Goal: Information Seeking & Learning: Compare options

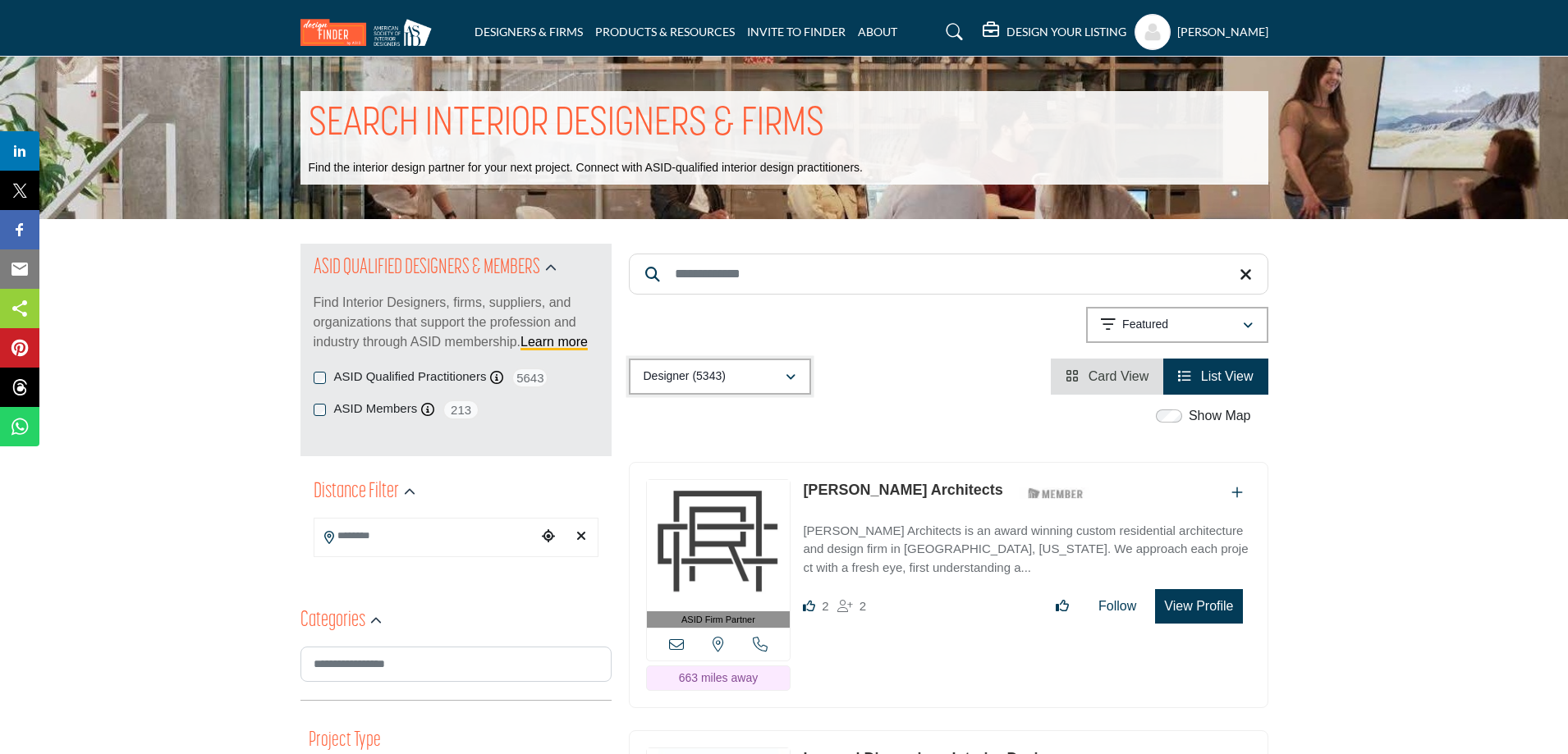
click at [745, 374] on div "Designer (5343)" at bounding box center [714, 377] width 141 height 20
click at [898, 375] on div "Designer (5343) All (5620) Designer (5343) Products (3) Projects (277)" at bounding box center [948, 377] width 640 height 36
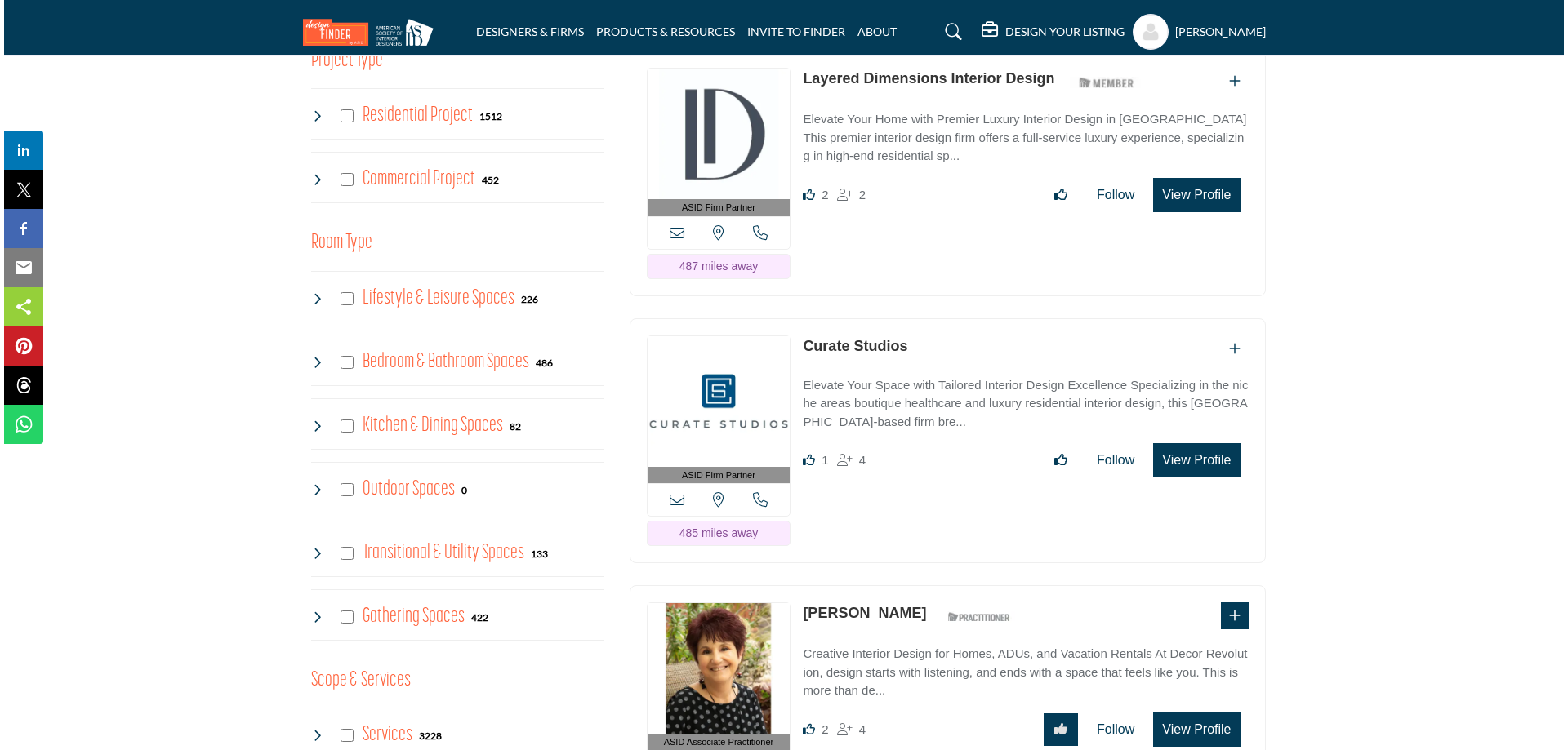
scroll to position [898, 0]
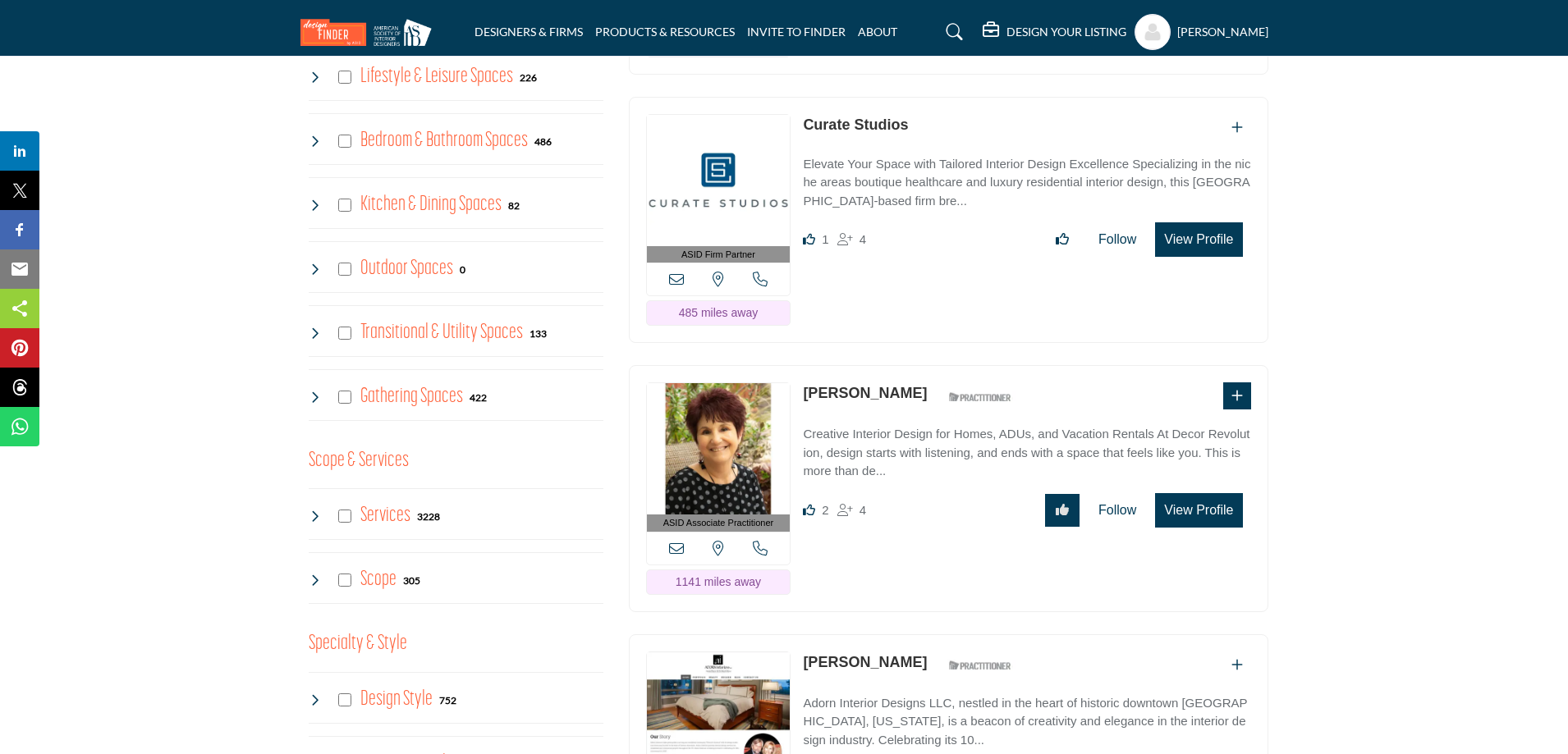
click at [1194, 511] on button "View Profile" at bounding box center [1198, 511] width 87 height 35
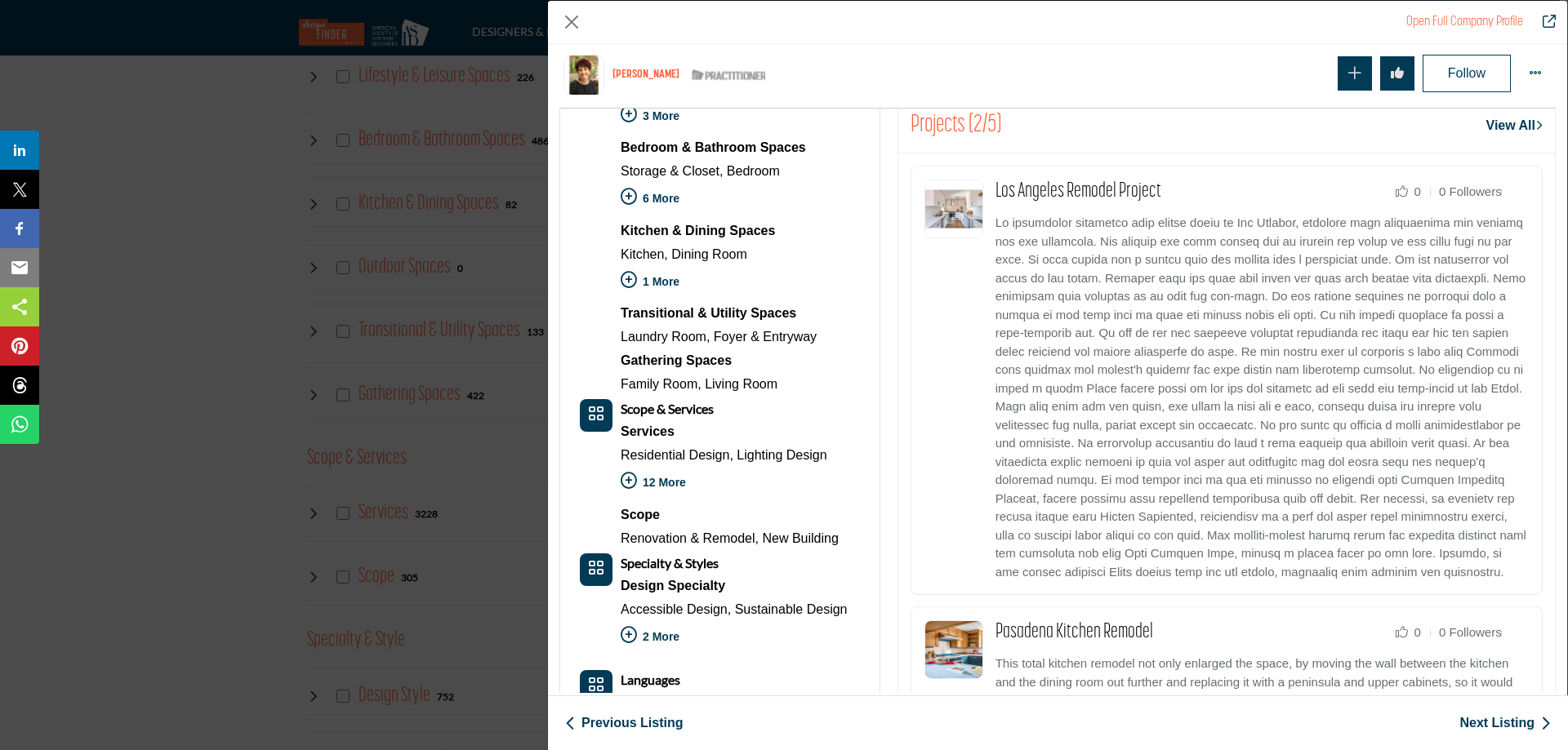
scroll to position [883, 0]
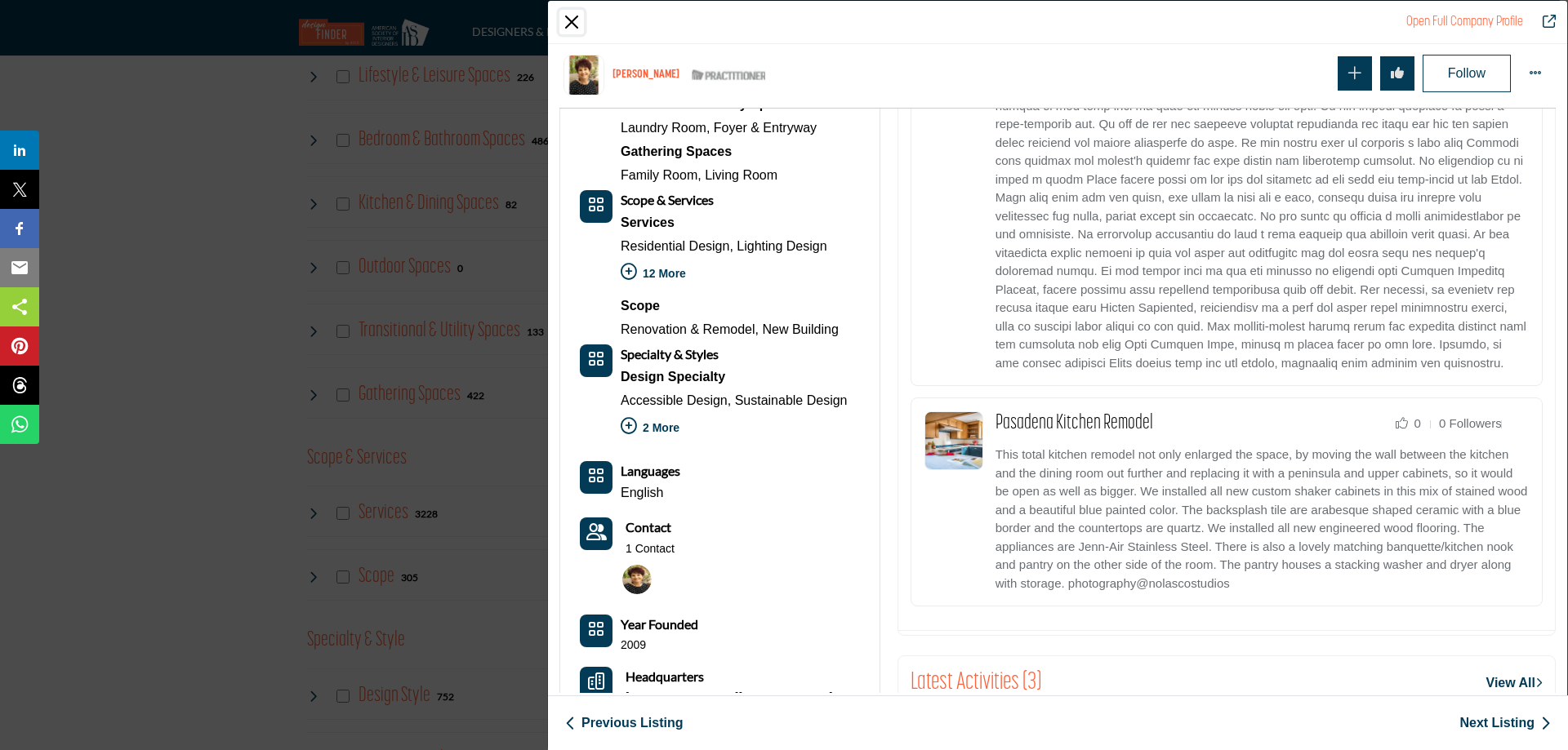
click at [572, 21] on button "Close" at bounding box center [572, 22] width 24 height 24
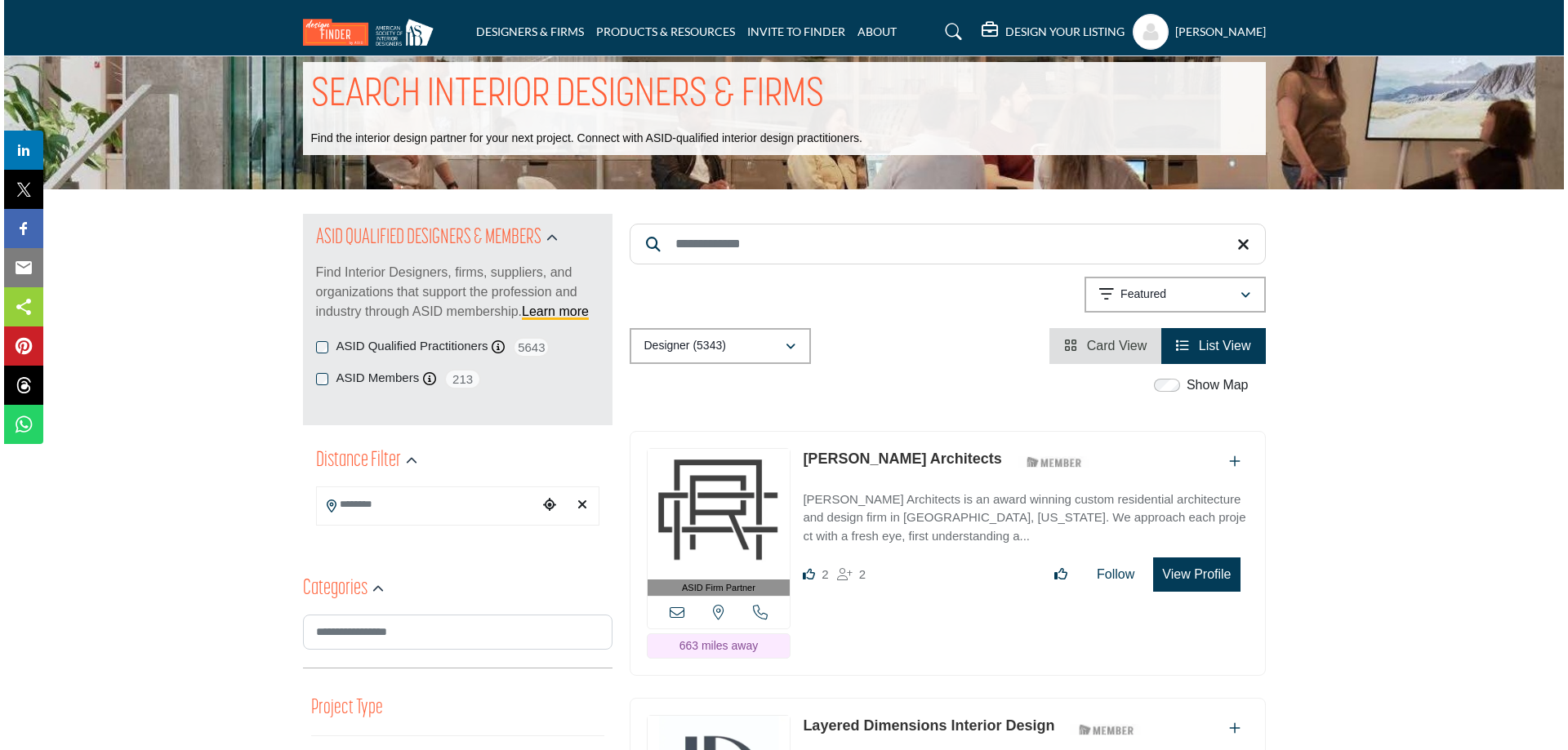
scroll to position [0, 0]
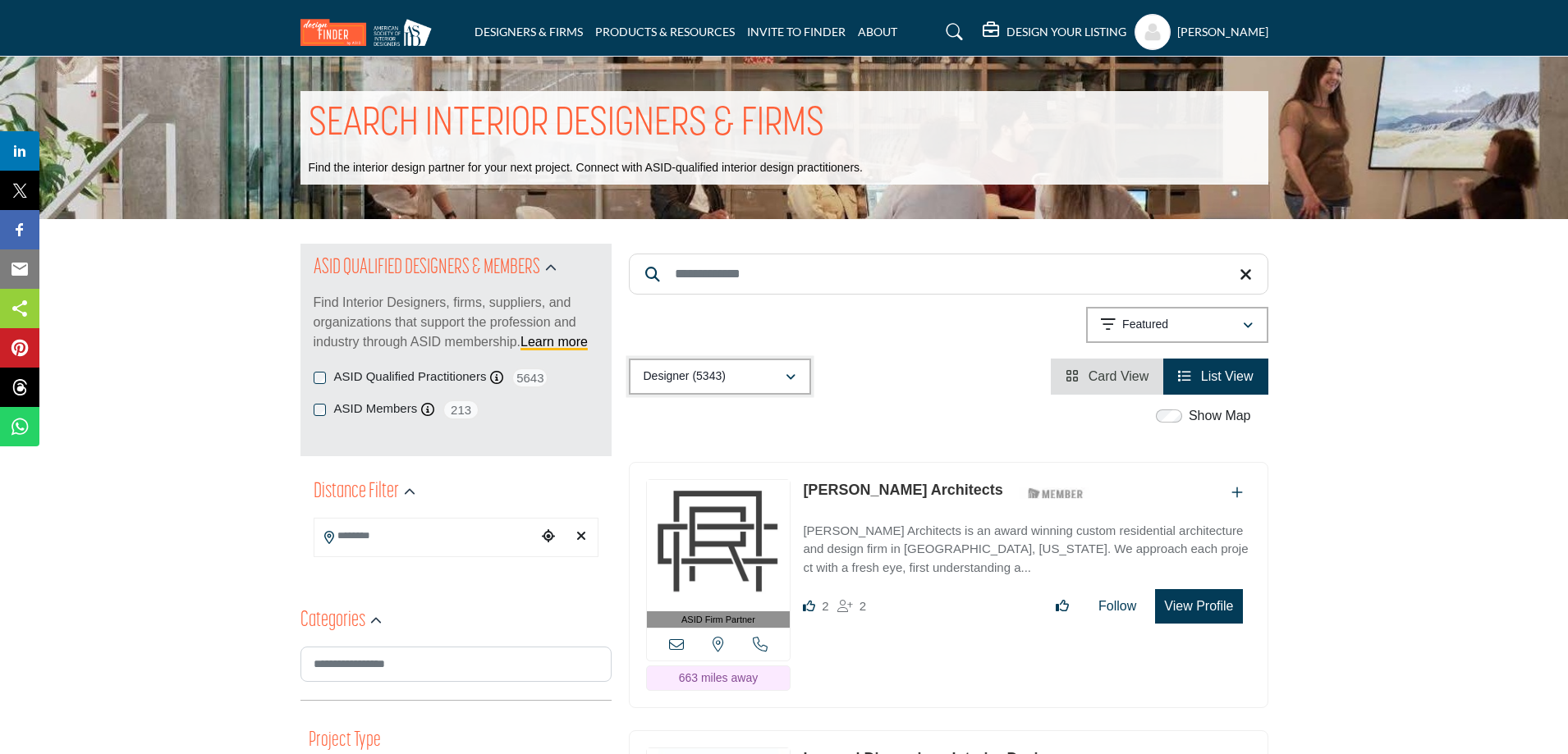
click at [722, 377] on p "Designer (5343)" at bounding box center [685, 377] width 82 height 16
click at [708, 489] on b "(277)" at bounding box center [705, 494] width 26 height 14
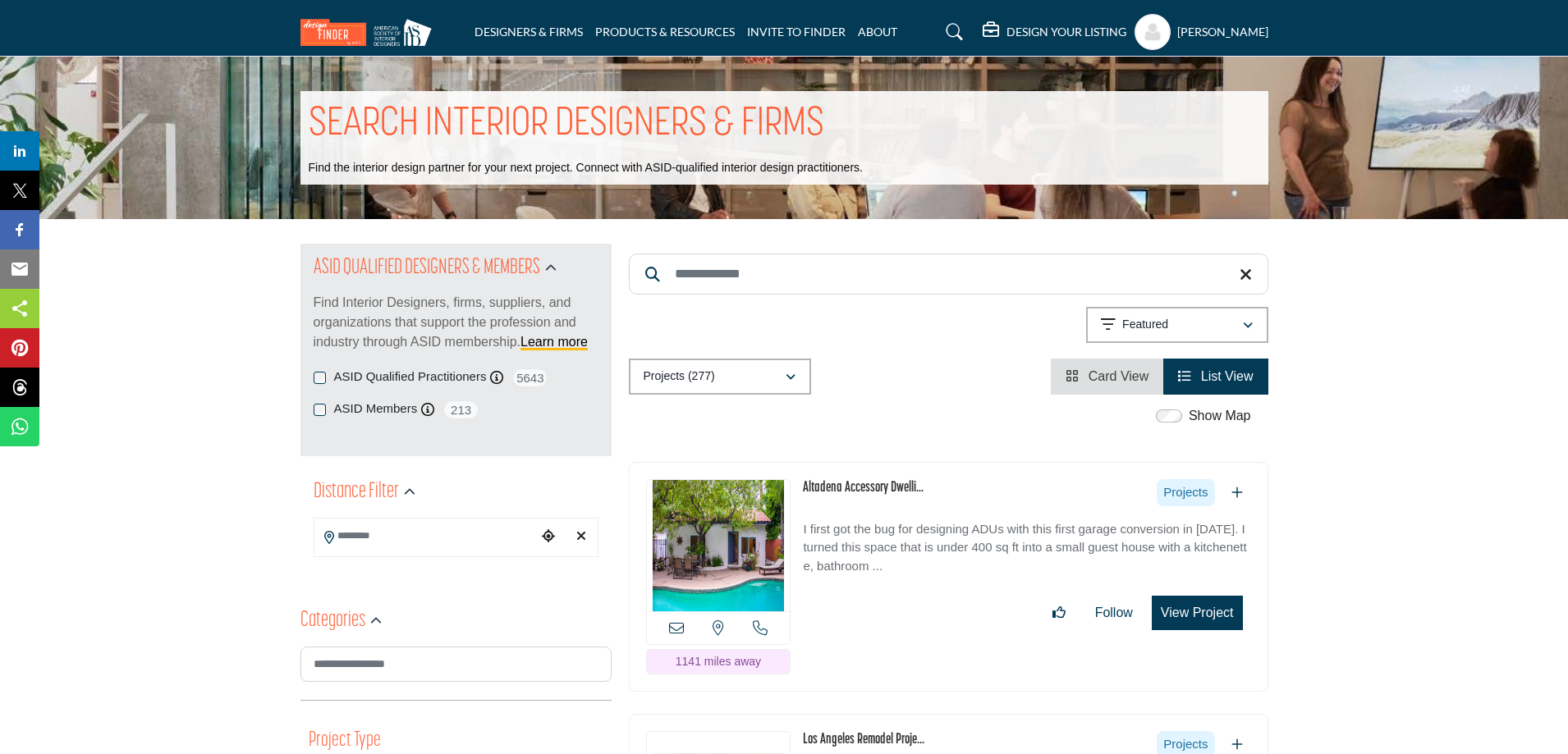
click at [1207, 614] on button "View Project" at bounding box center [1197, 613] width 91 height 35
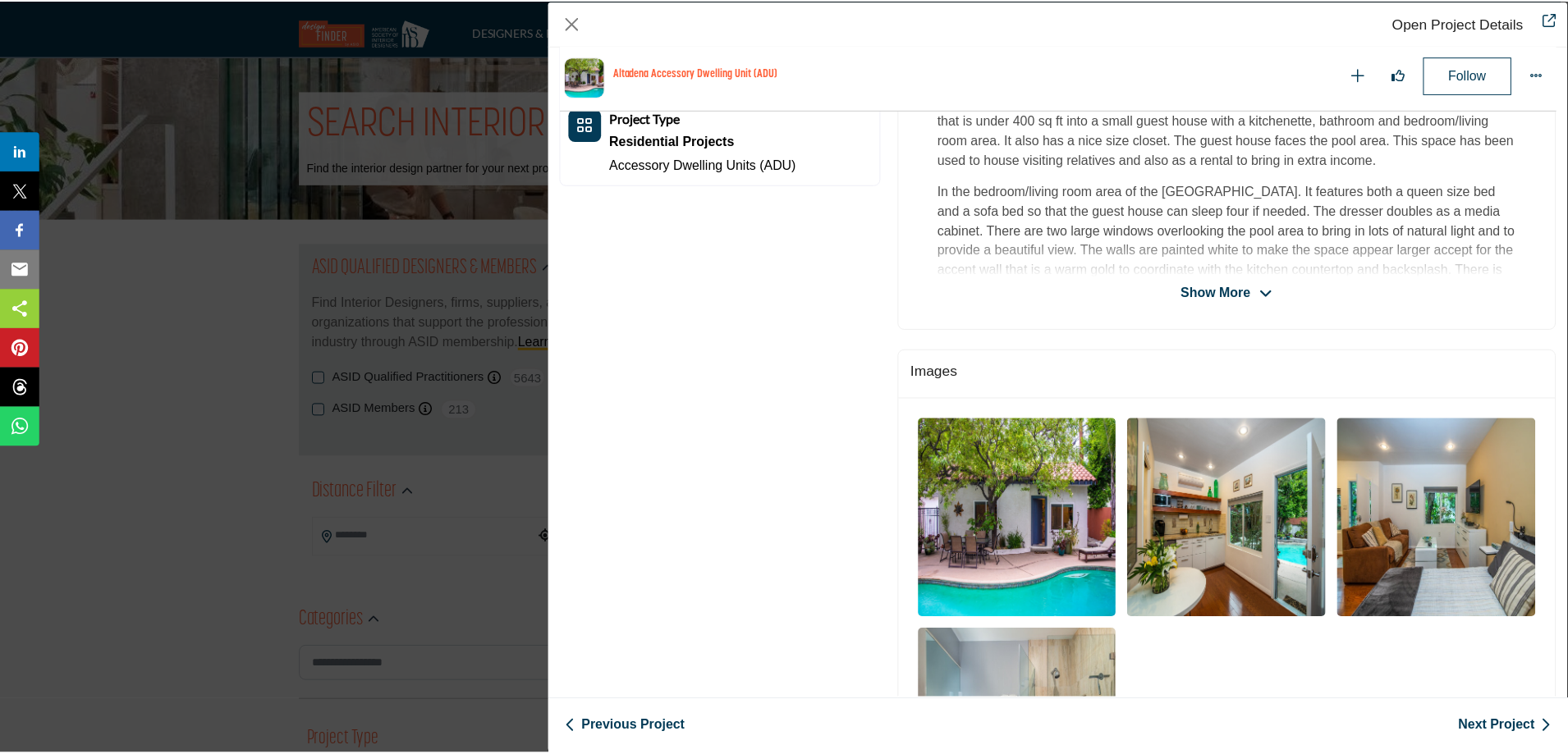
scroll to position [439, 0]
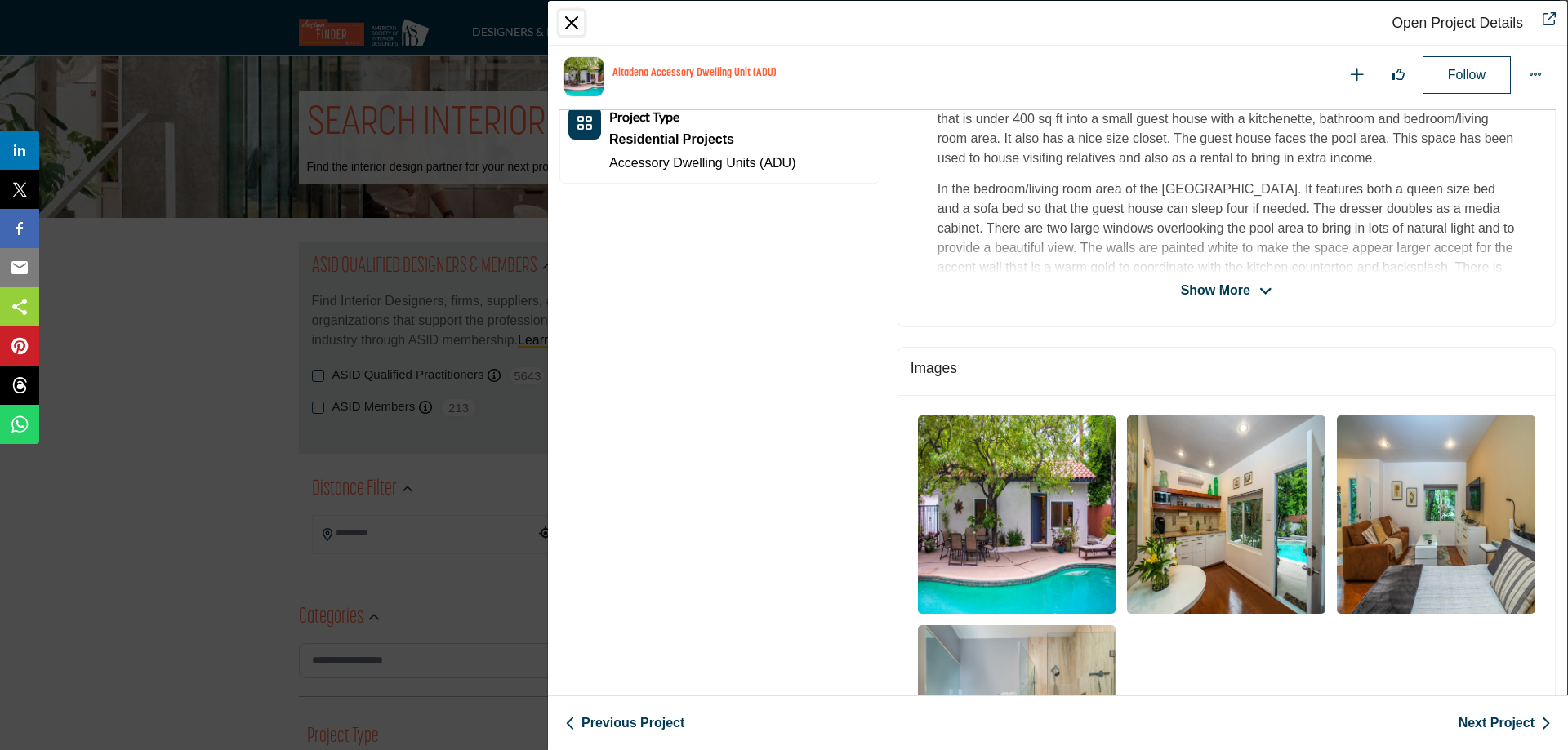
click at [573, 25] on button "Close" at bounding box center [572, 22] width 24 height 24
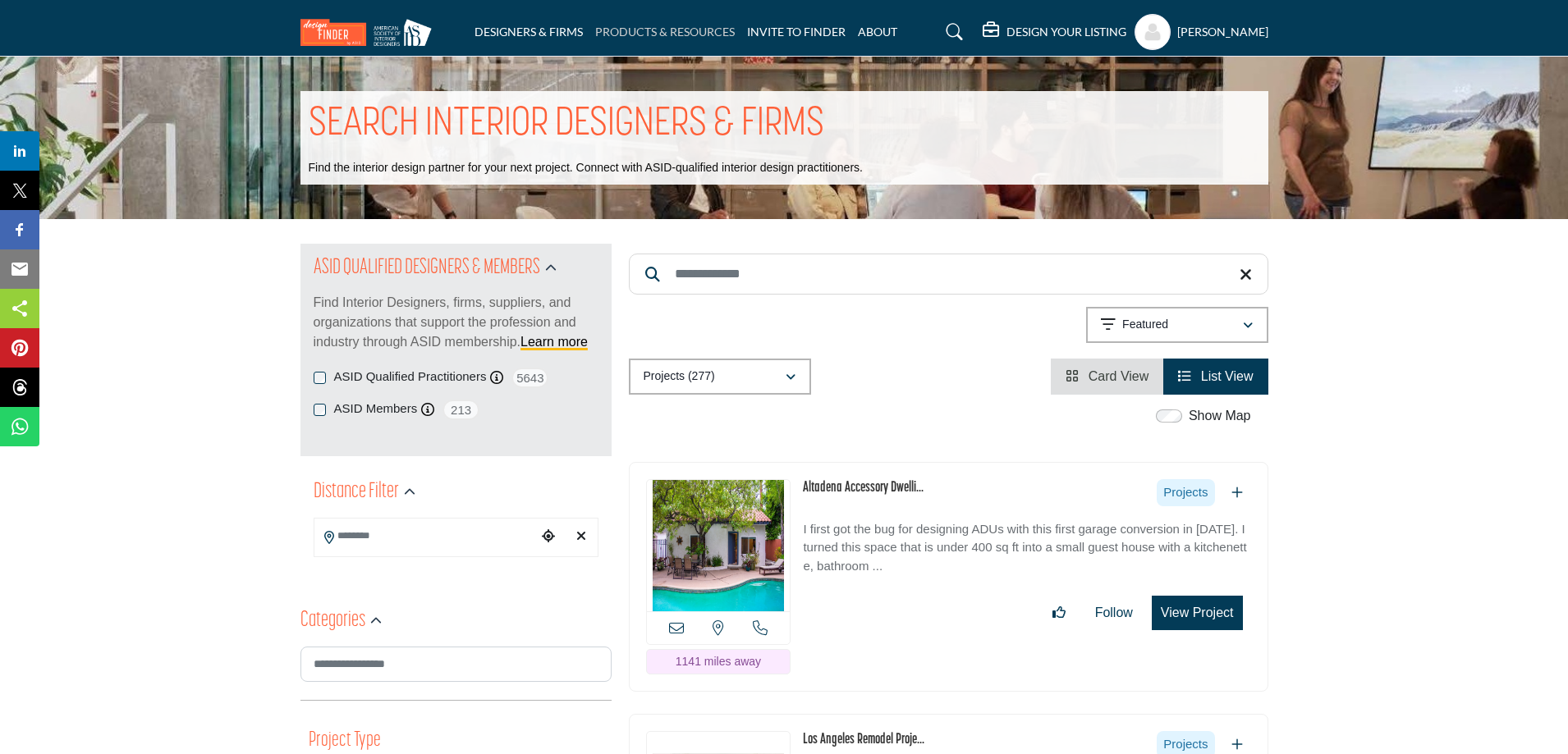
click at [620, 28] on link "PRODUCTS & RESOURCES" at bounding box center [665, 31] width 140 height 14
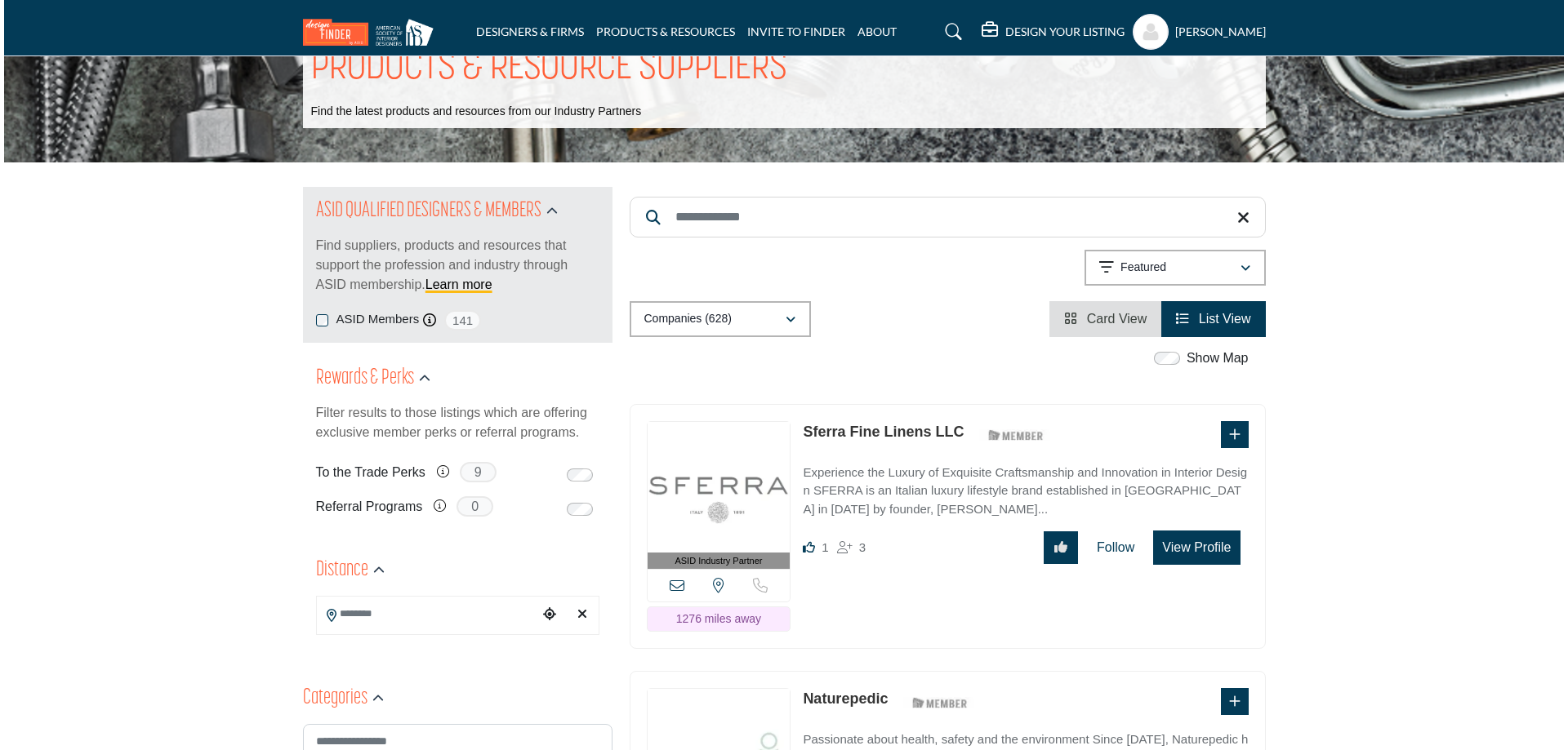
scroll to position [82, 0]
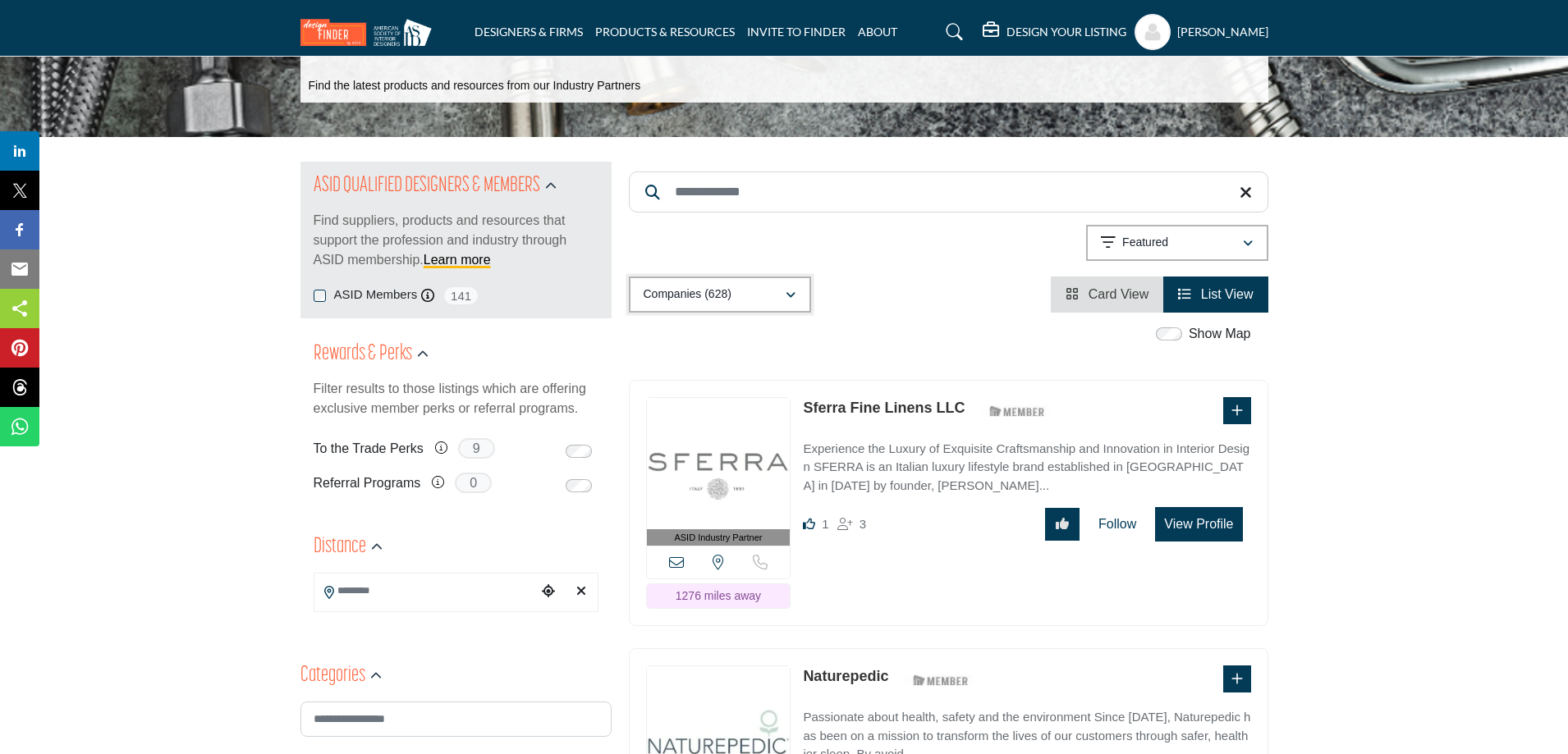
click at [778, 290] on div "Companies (628)" at bounding box center [714, 294] width 141 height 20
click at [864, 286] on div "Companies (628) All (778) Companies (628) Products (150) Projects (0)" at bounding box center [948, 295] width 640 height 36
click at [1189, 524] on button "View Profile" at bounding box center [1198, 525] width 87 height 35
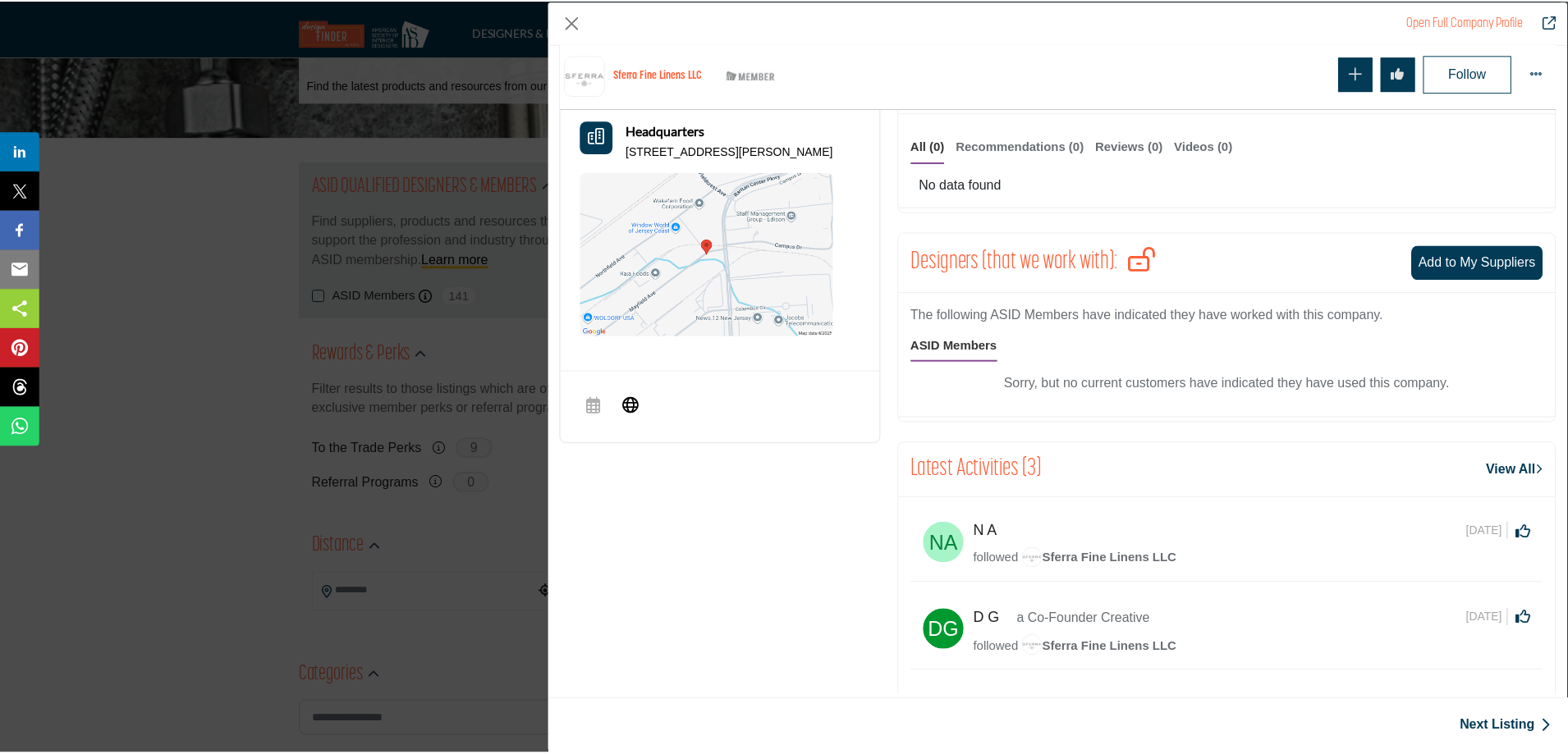
scroll to position [1052, 0]
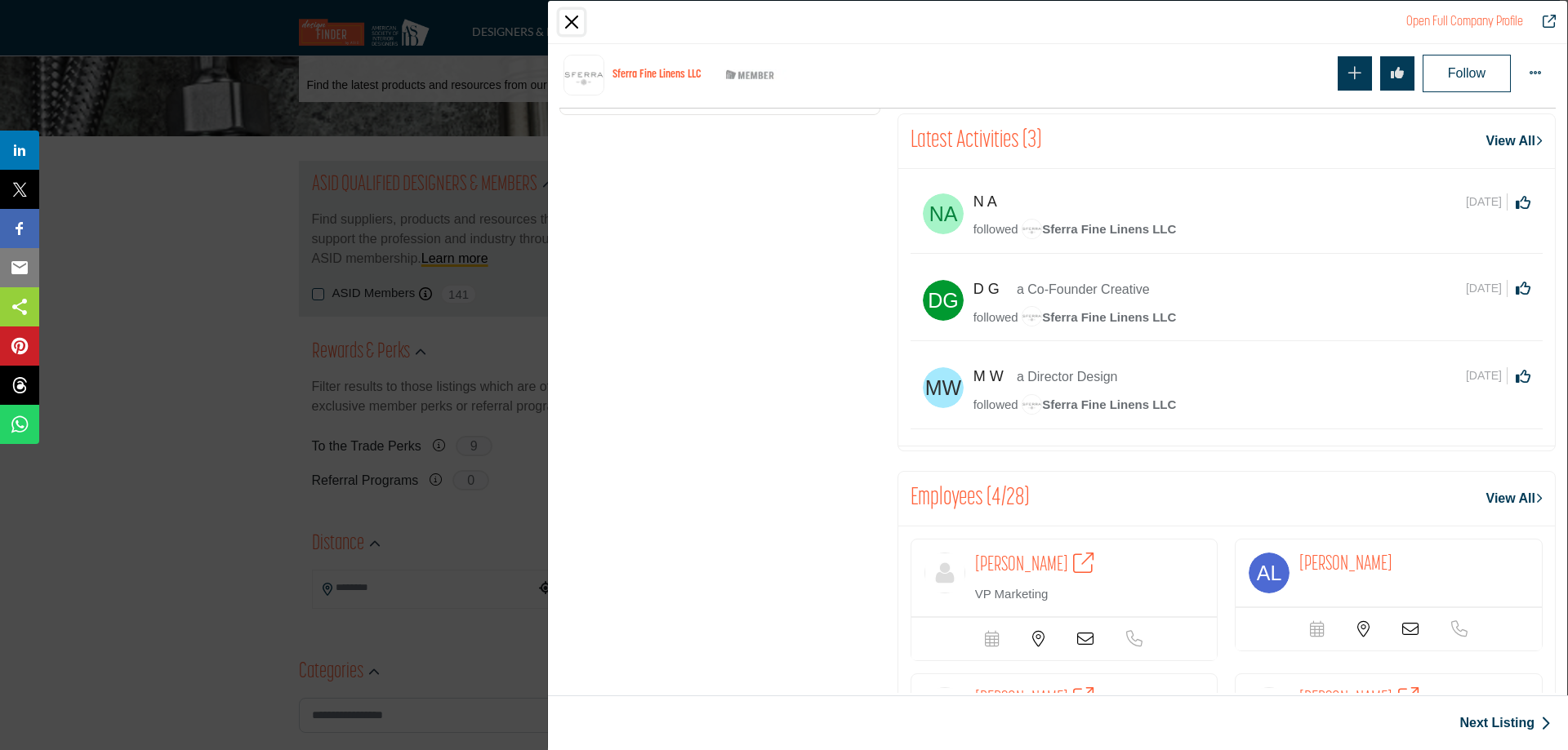
click at [575, 19] on button "Close" at bounding box center [572, 22] width 24 height 24
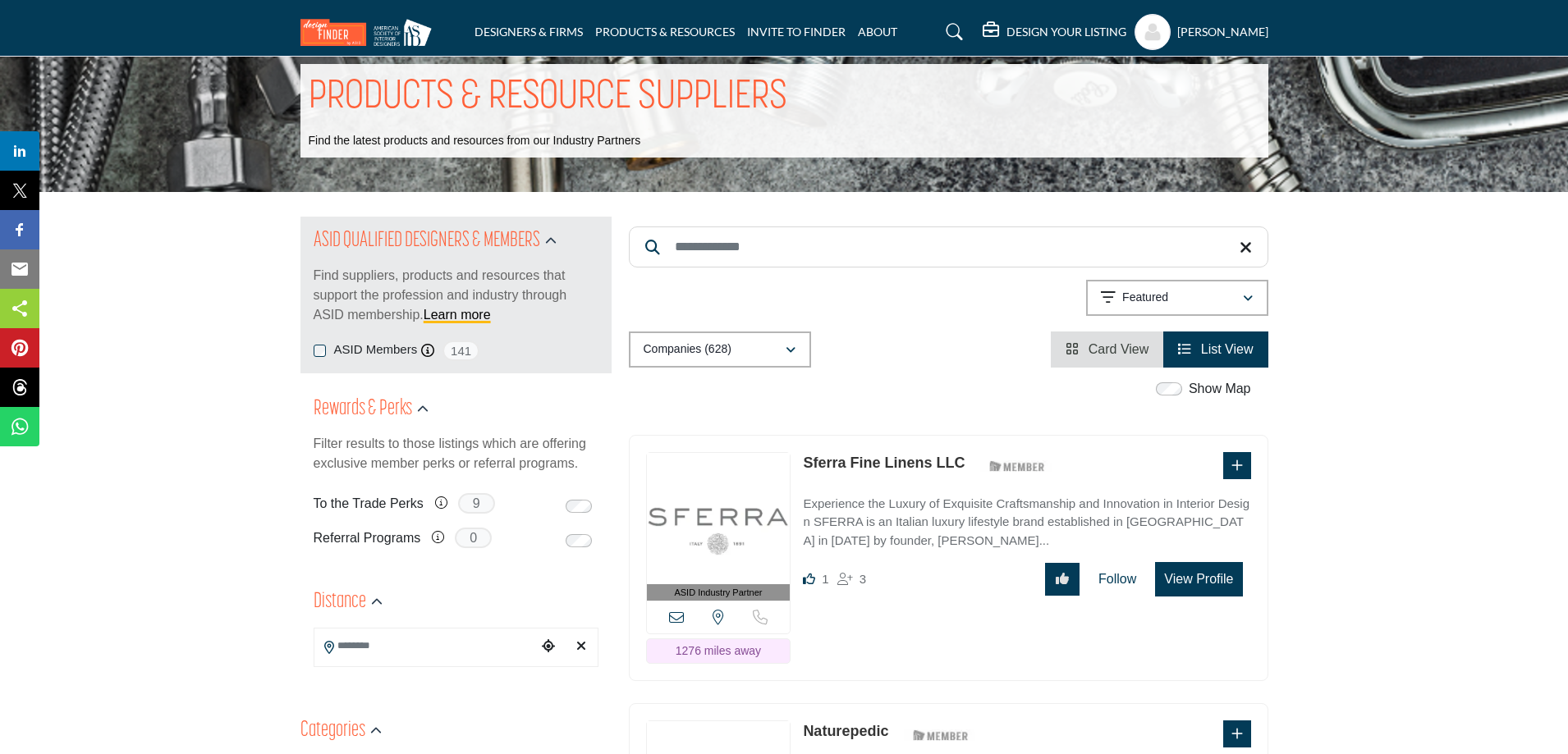
scroll to position [0, 0]
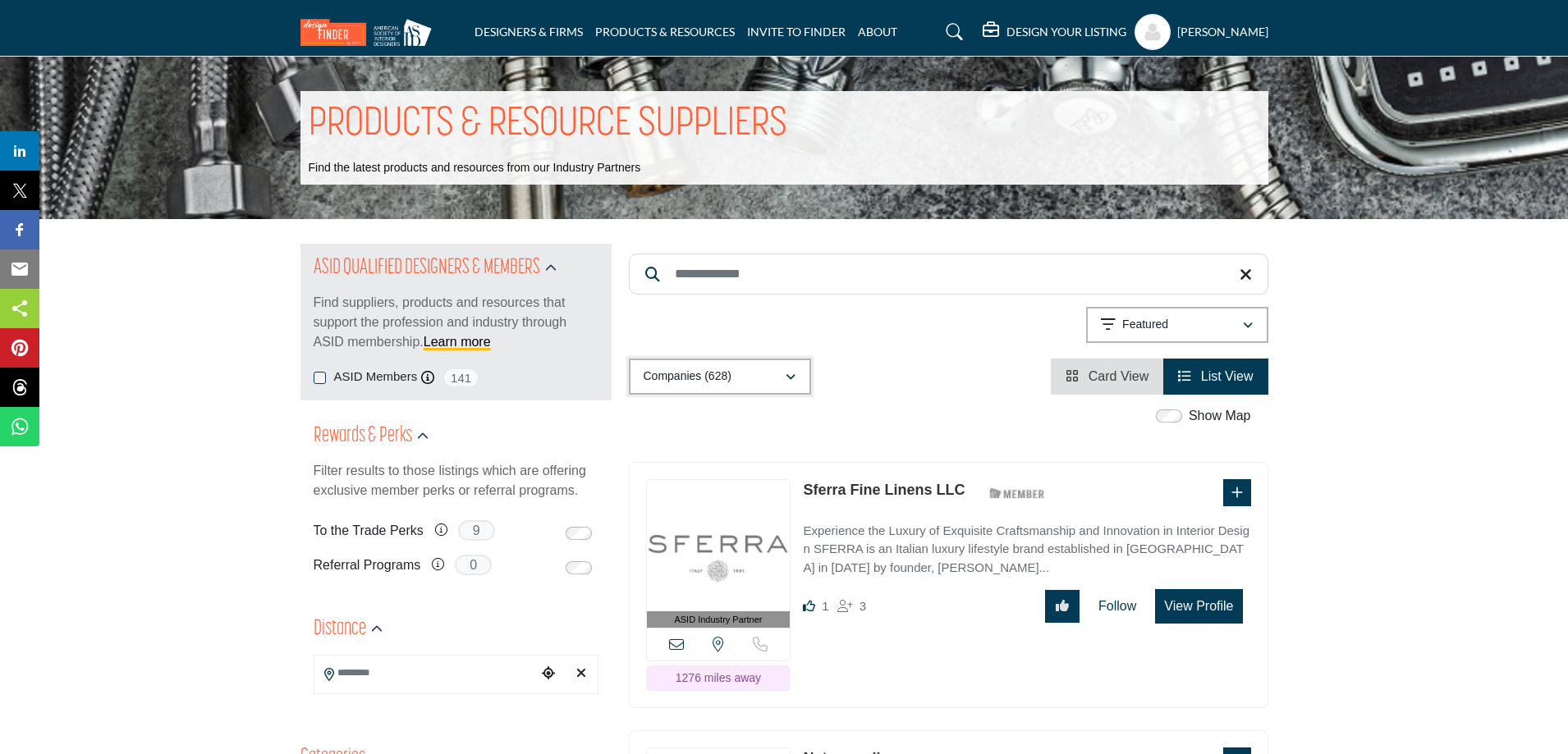
click at [764, 377] on div "Companies (628)" at bounding box center [714, 377] width 141 height 20
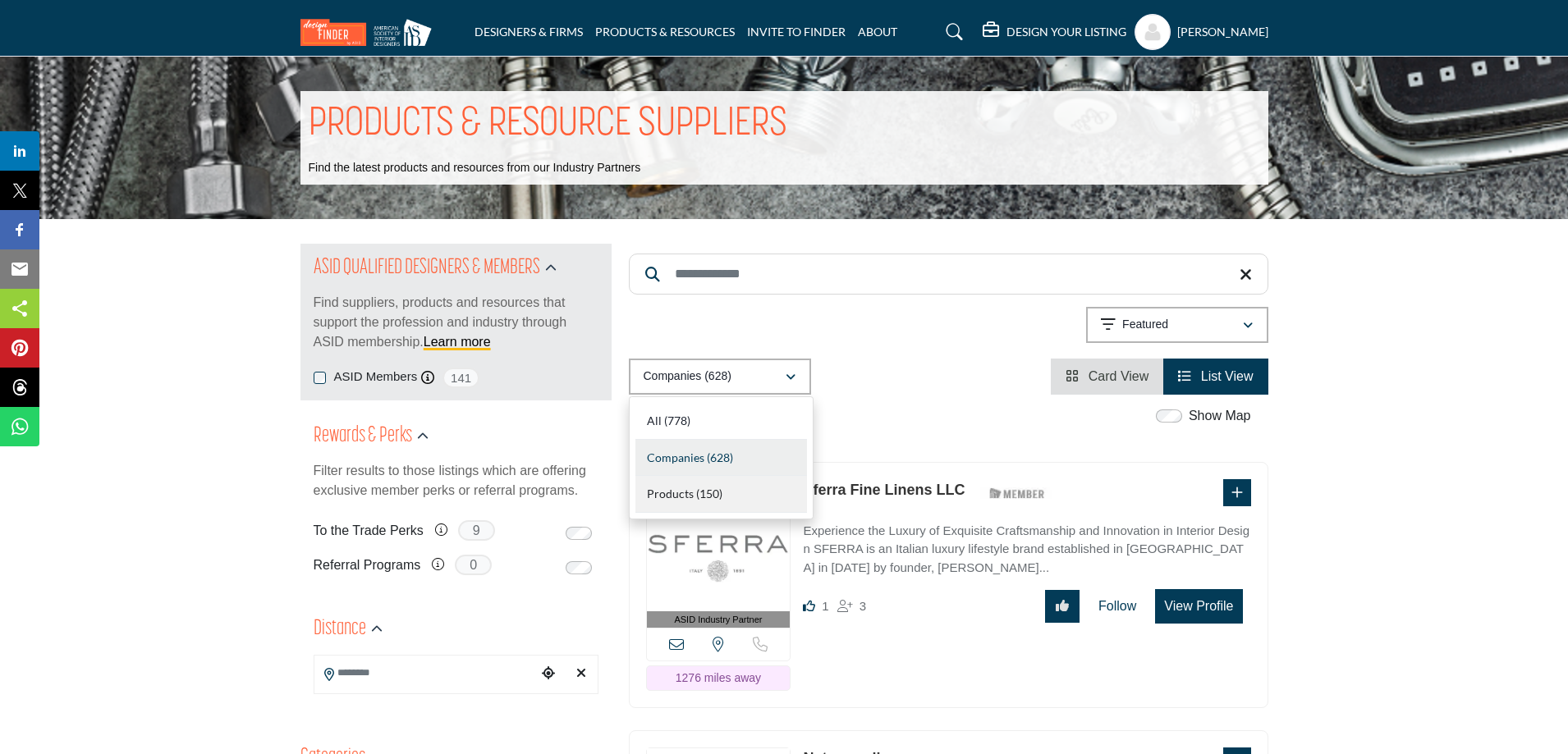
click at [723, 495] on div "Products (150)" at bounding box center [721, 495] width 172 height 37
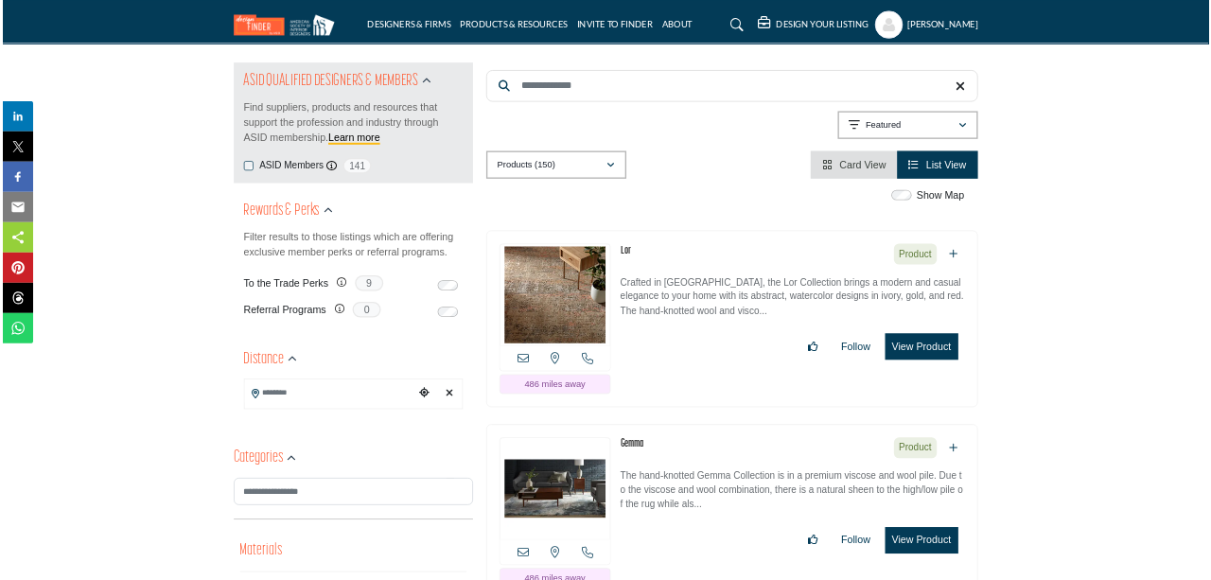
scroll to position [189, 0]
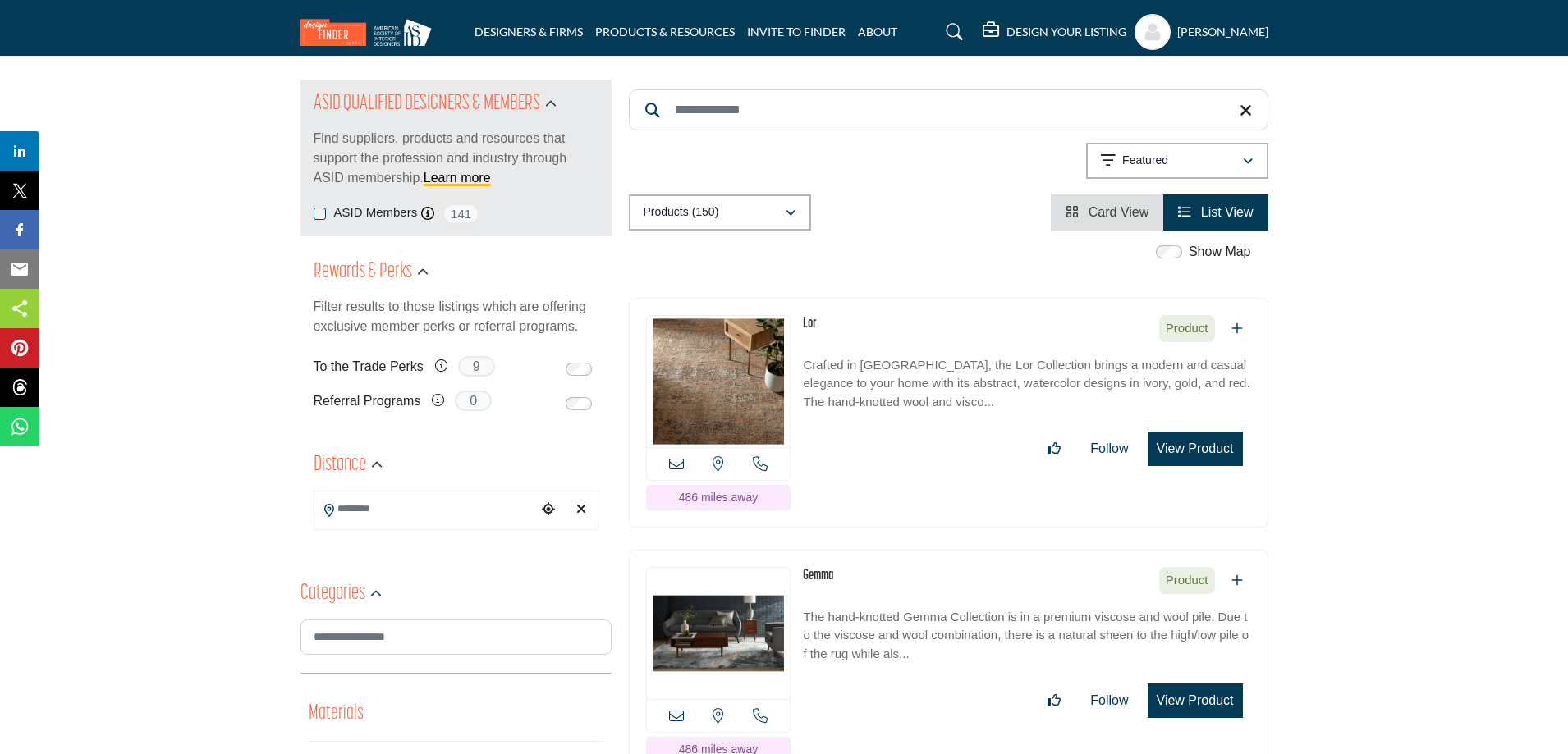
click at [1193, 445] on button "View Product" at bounding box center [1195, 449] width 95 height 35
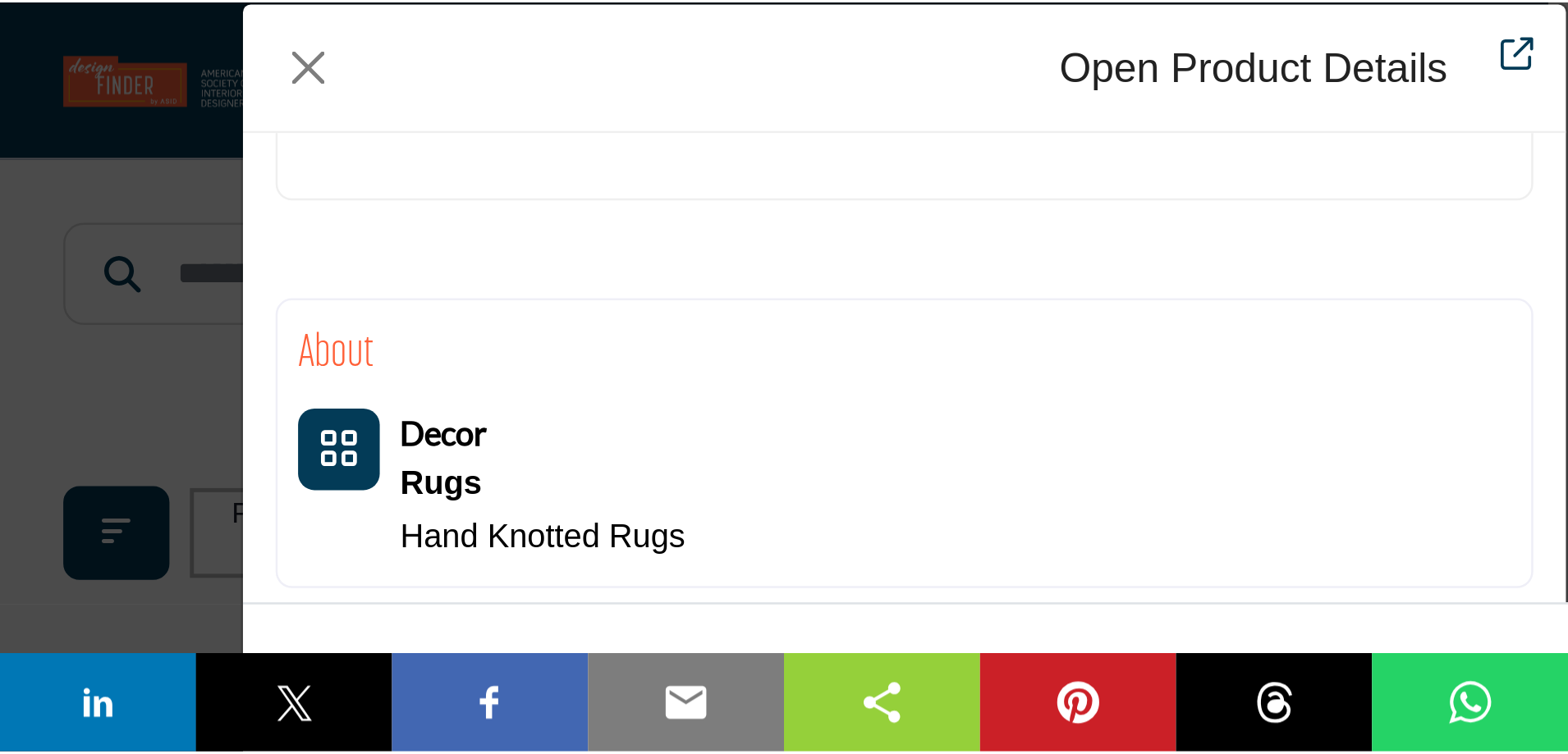
scroll to position [0, 0]
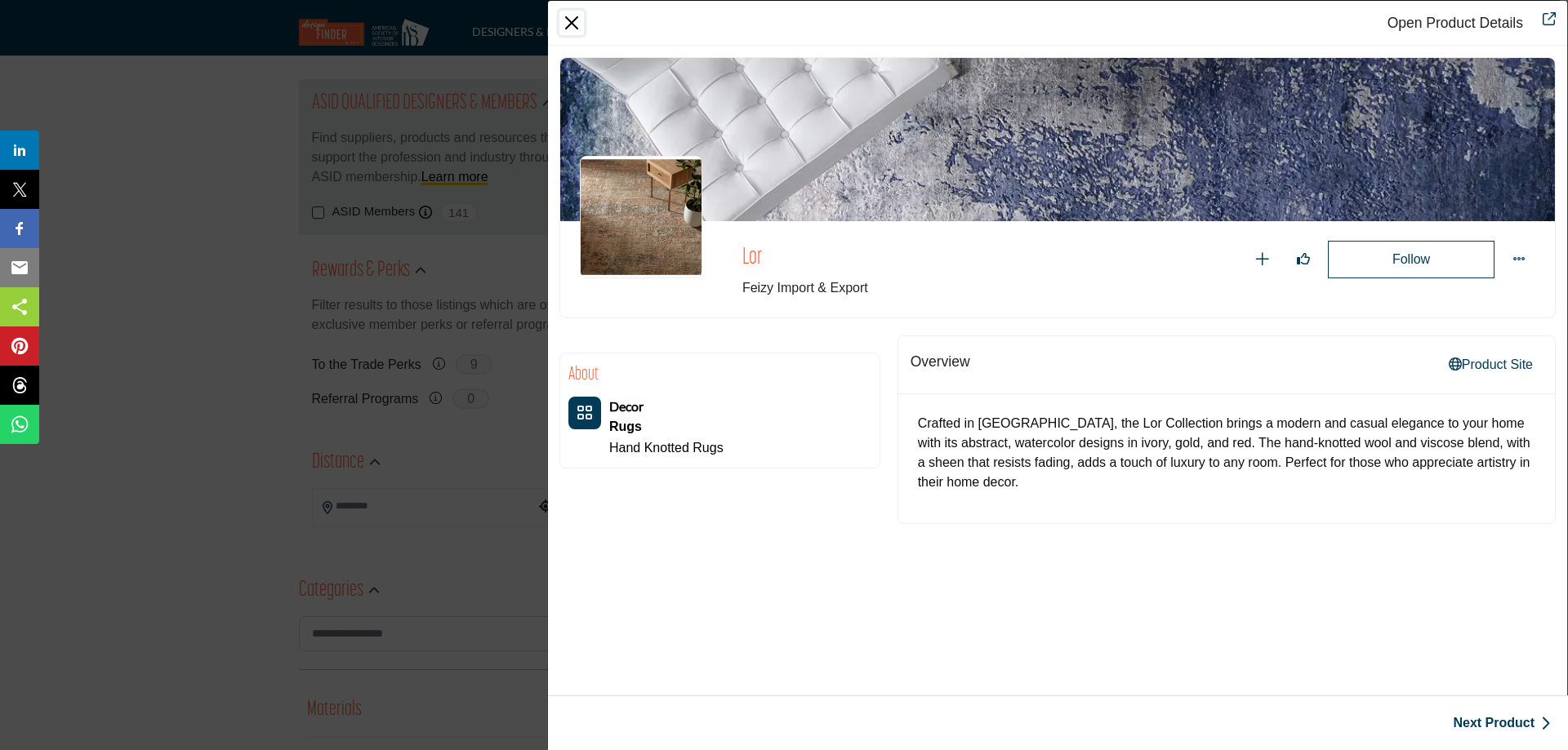
click at [564, 21] on button "Close" at bounding box center [572, 22] width 24 height 24
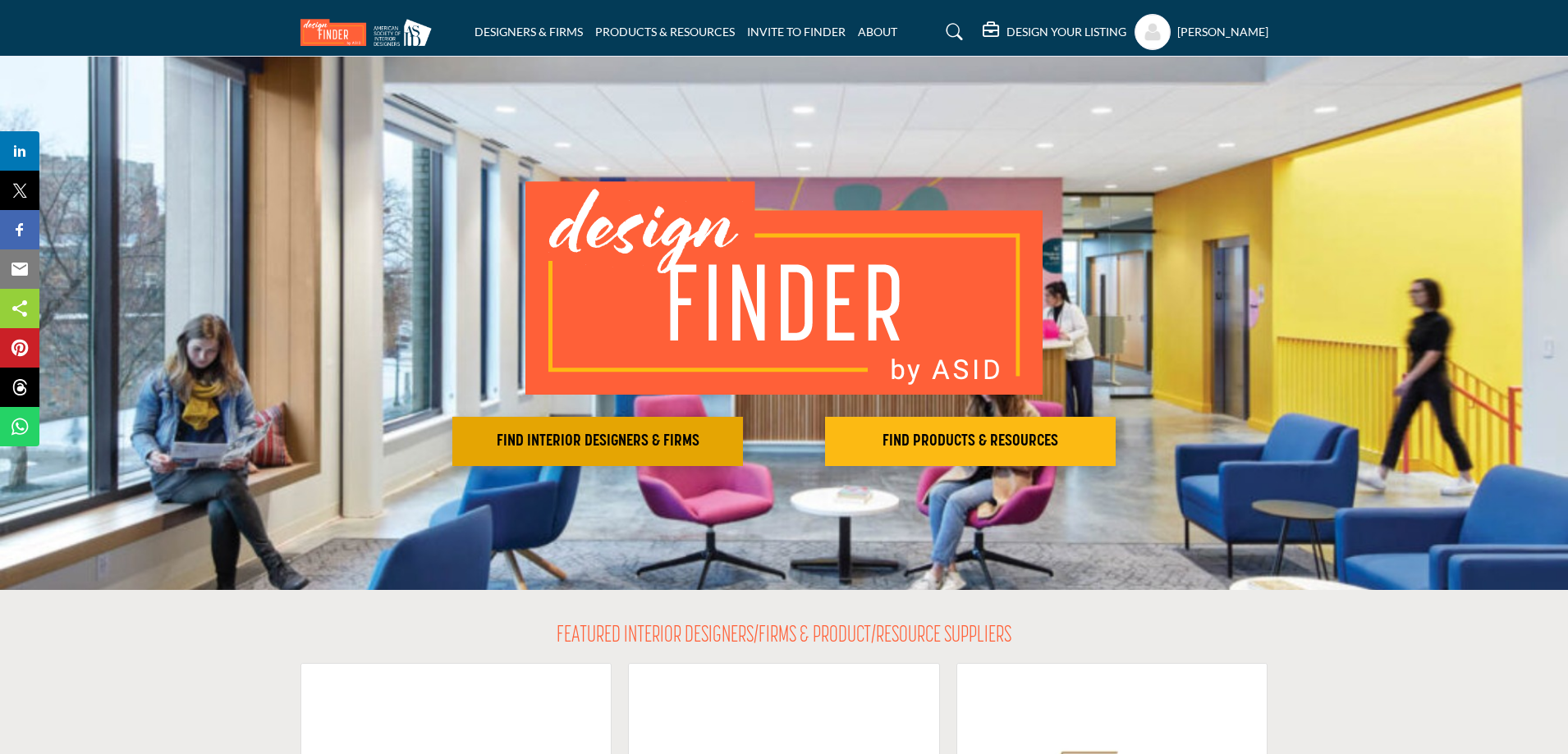
click at [550, 436] on h2 "FIND INTERIOR DESIGNERS & FIRMS" at bounding box center [598, 442] width 281 height 20
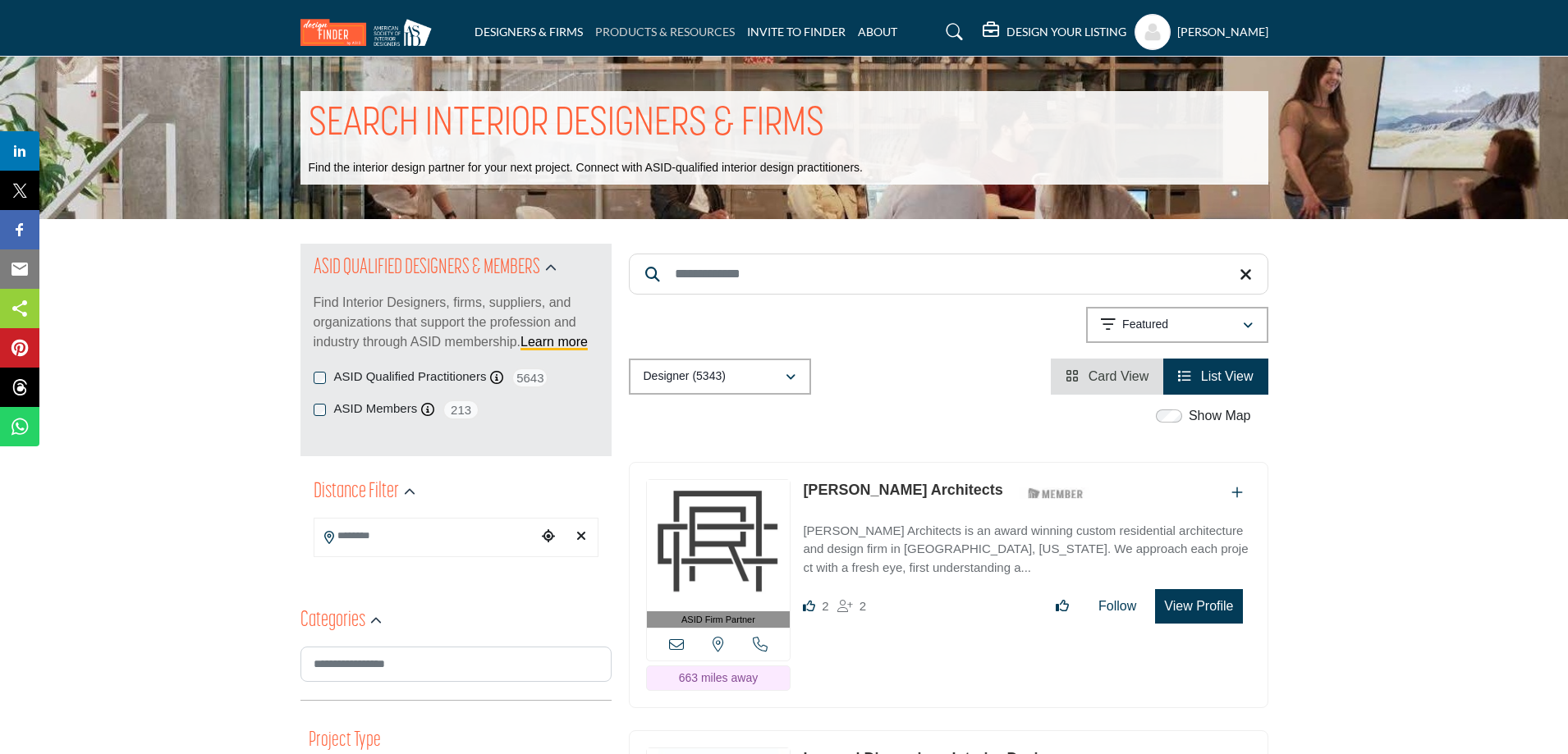
click at [641, 33] on link "PRODUCTS & RESOURCES" at bounding box center [665, 31] width 140 height 14
